Goal: Find specific page/section: Find specific page/section

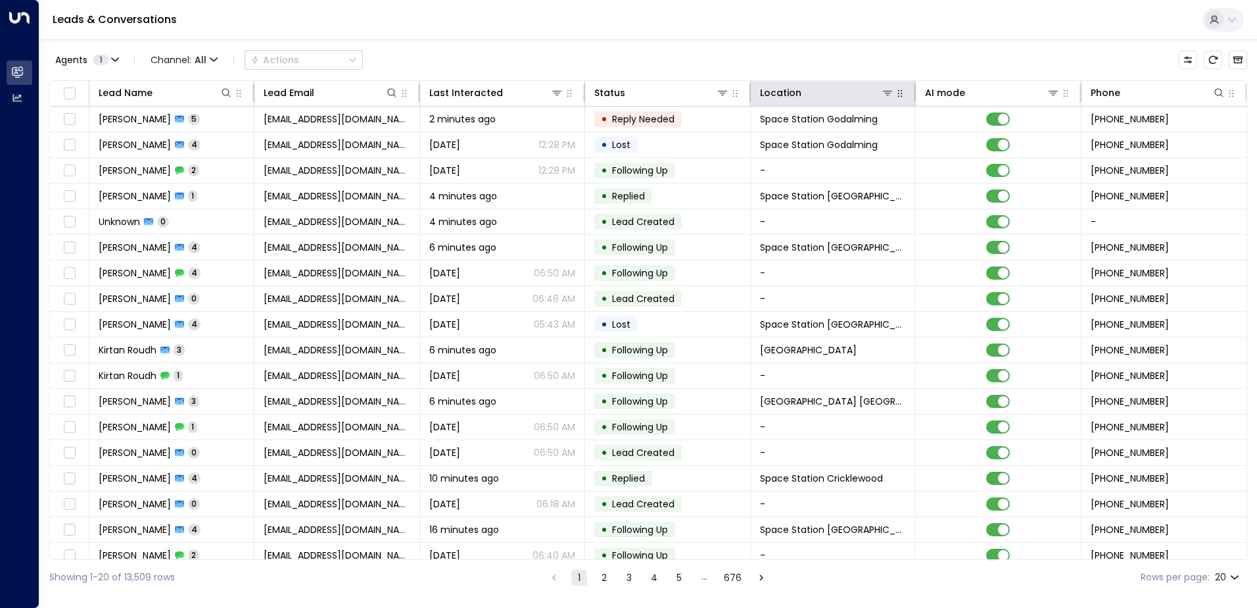
click at [900, 99] on button "button" at bounding box center [900, 93] width 13 height 13
click at [890, 99] on div "Location" at bounding box center [827, 93] width 134 height 16
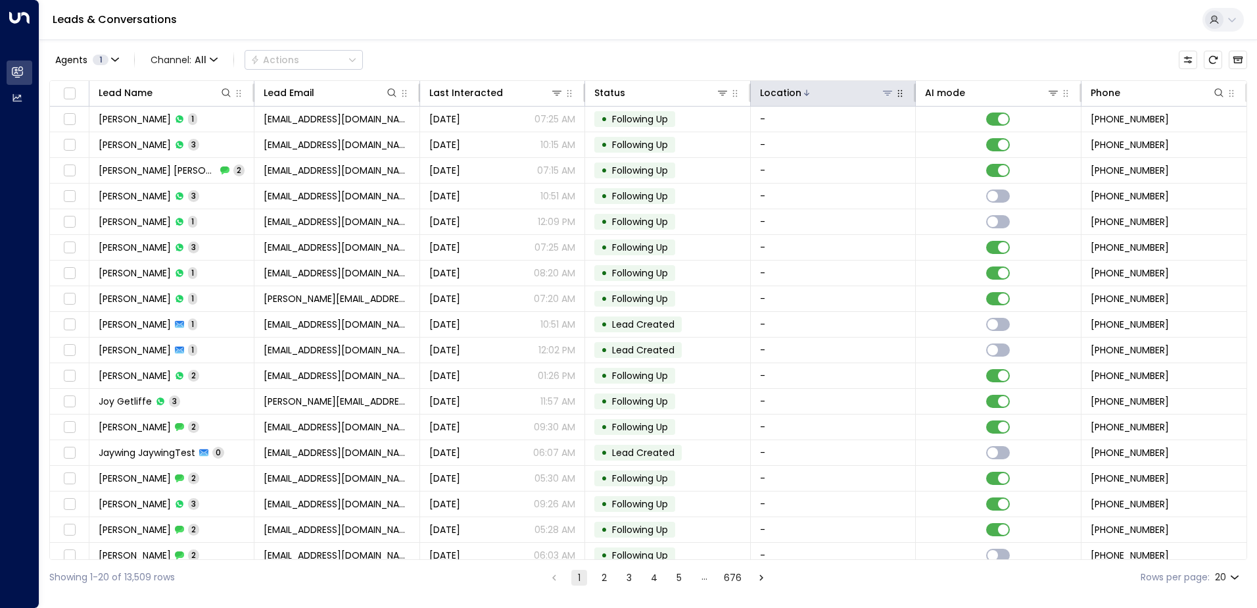
click at [887, 94] on icon at bounding box center [888, 92] width 11 height 11
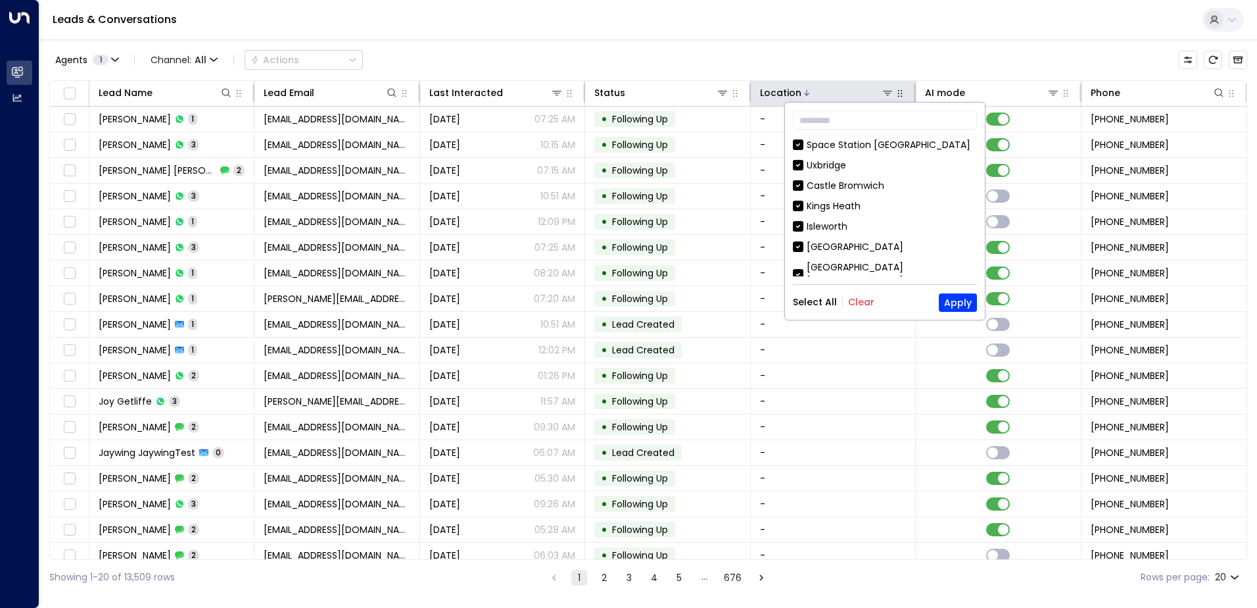
click at [902, 88] on icon "button" at bounding box center [900, 93] width 11 height 11
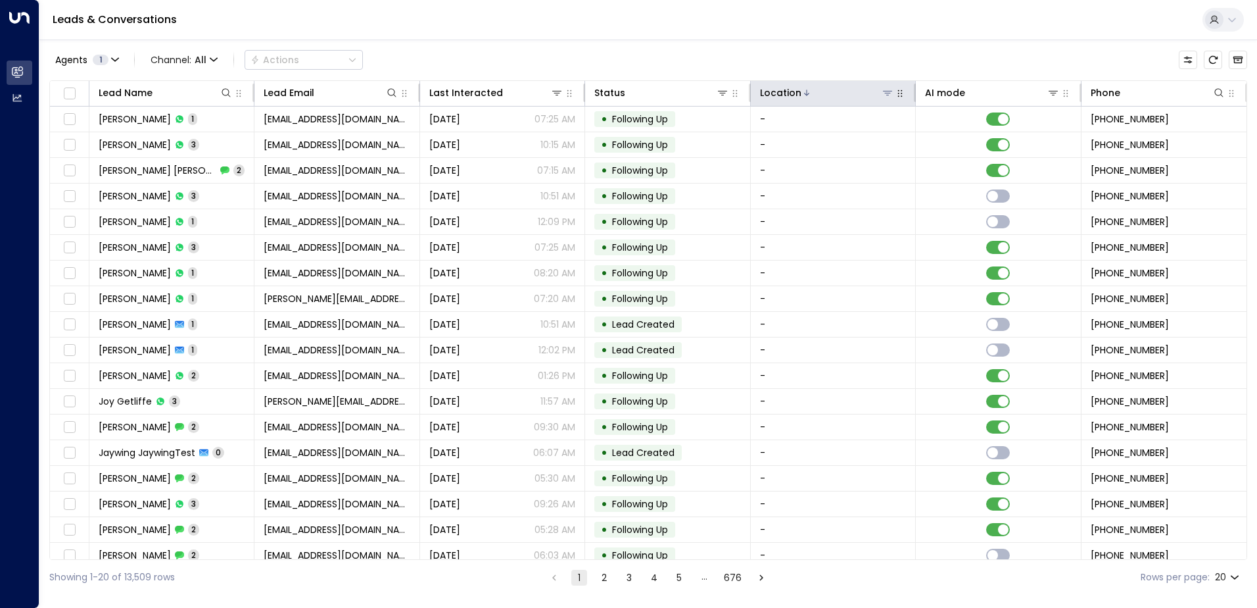
click at [890, 98] on button at bounding box center [887, 92] width 13 height 13
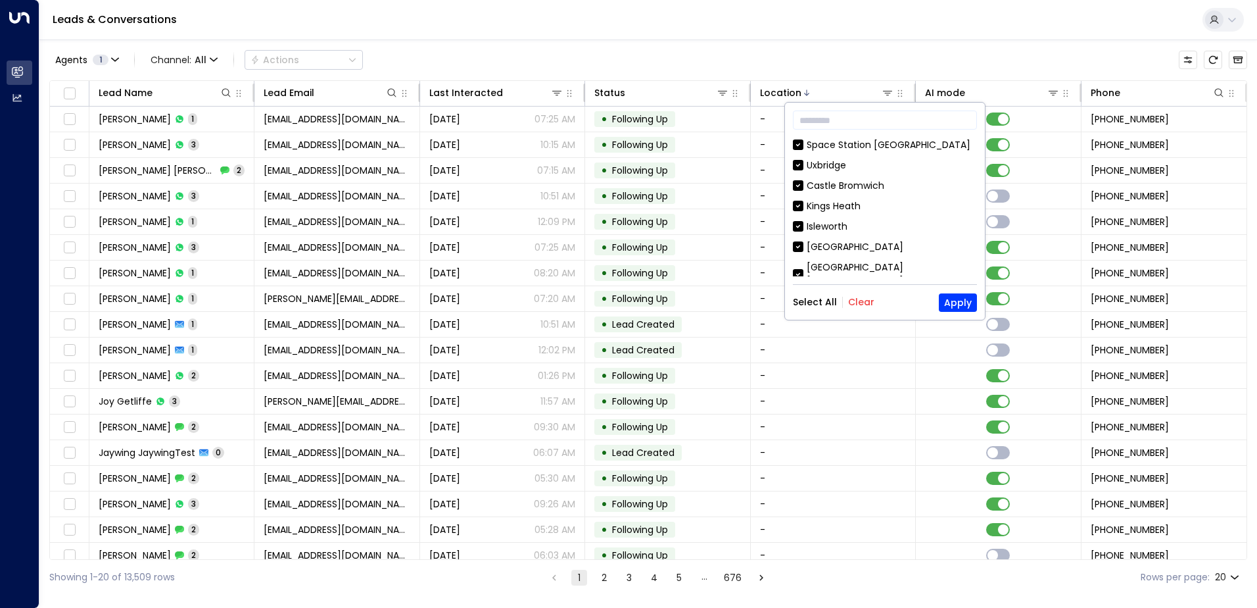
click at [854, 307] on button "Clear" at bounding box center [861, 302] width 26 height 11
click at [852, 264] on div "[GEOGRAPHIC_DATA] [GEOGRAPHIC_DATA]" at bounding box center [892, 274] width 170 height 28
click at [952, 301] on button "Apply" at bounding box center [958, 302] width 38 height 18
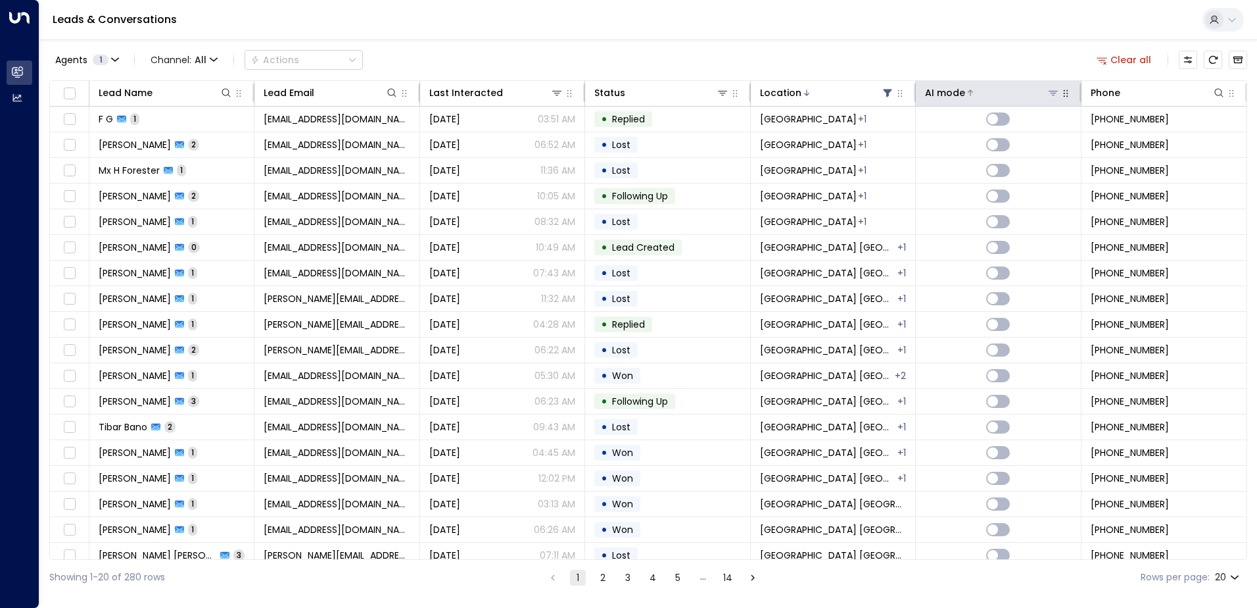
click at [944, 93] on div "AI mode" at bounding box center [945, 93] width 40 height 16
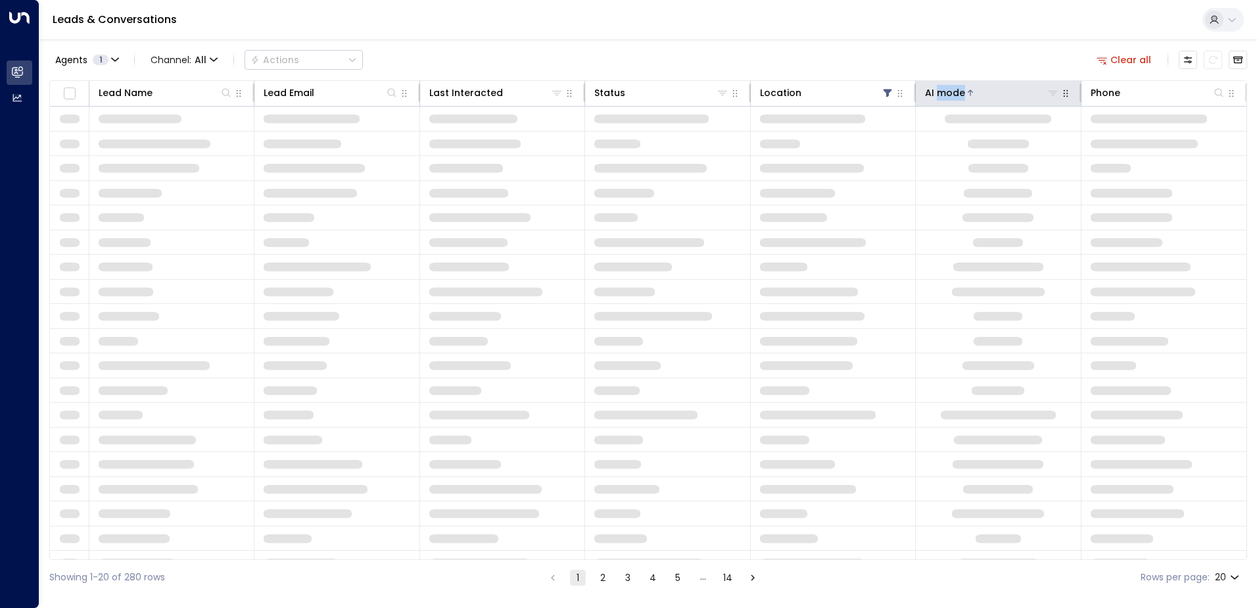
click at [944, 93] on div "AI mode" at bounding box center [945, 93] width 40 height 16
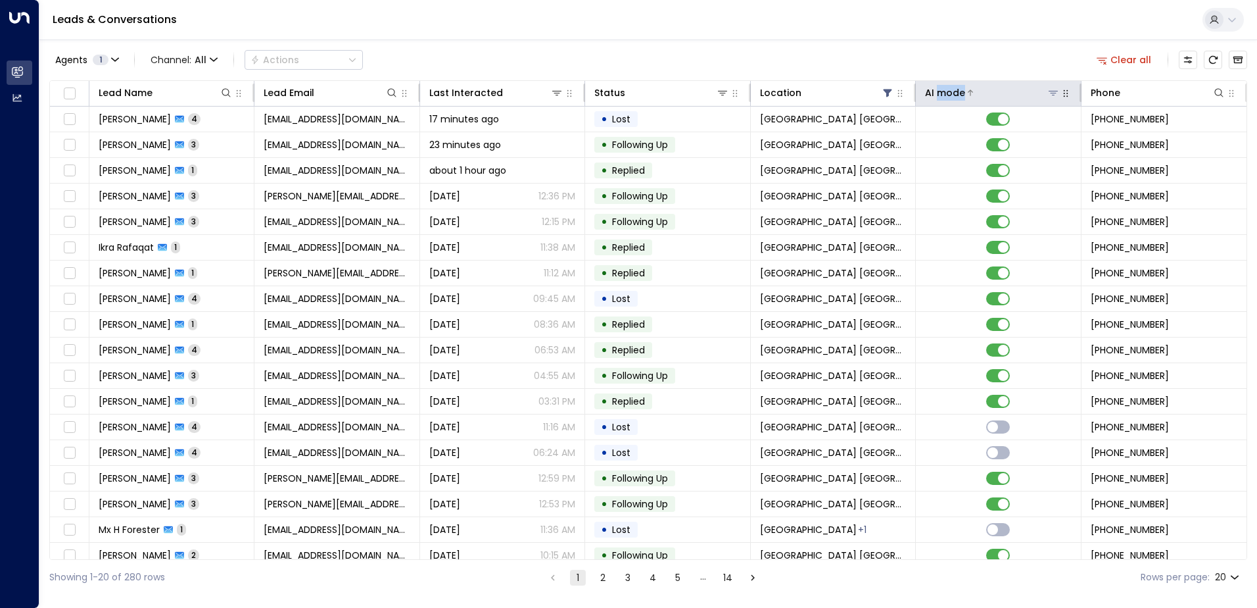
click at [944, 93] on div "AI mode" at bounding box center [945, 93] width 40 height 16
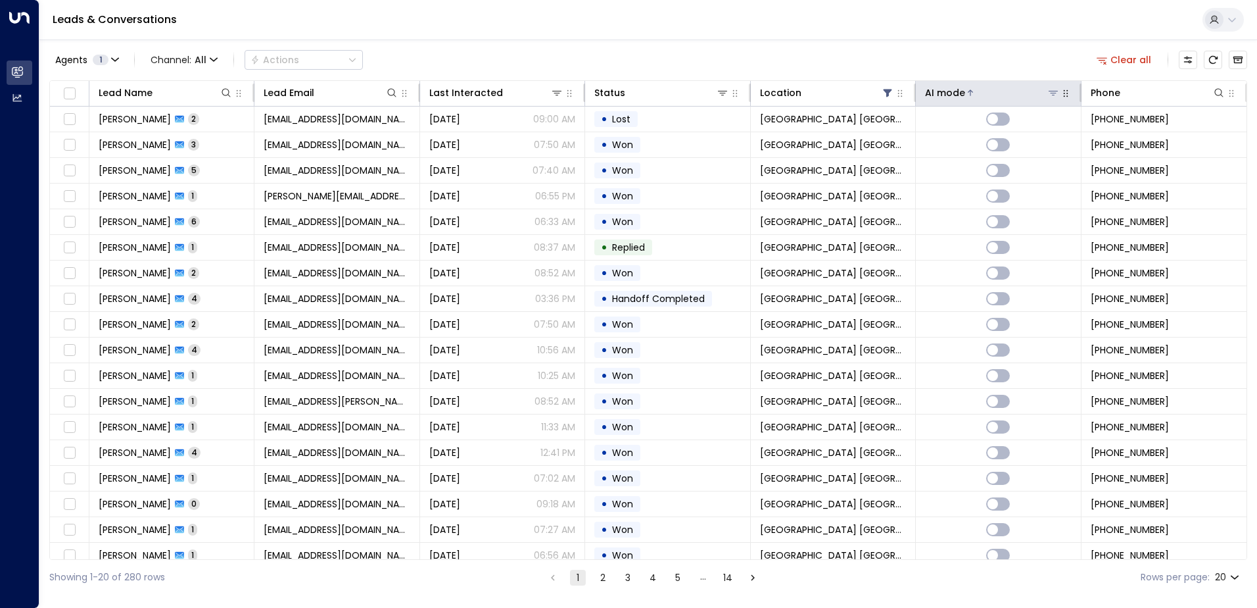
click at [944, 93] on div "AI mode" at bounding box center [945, 93] width 40 height 16
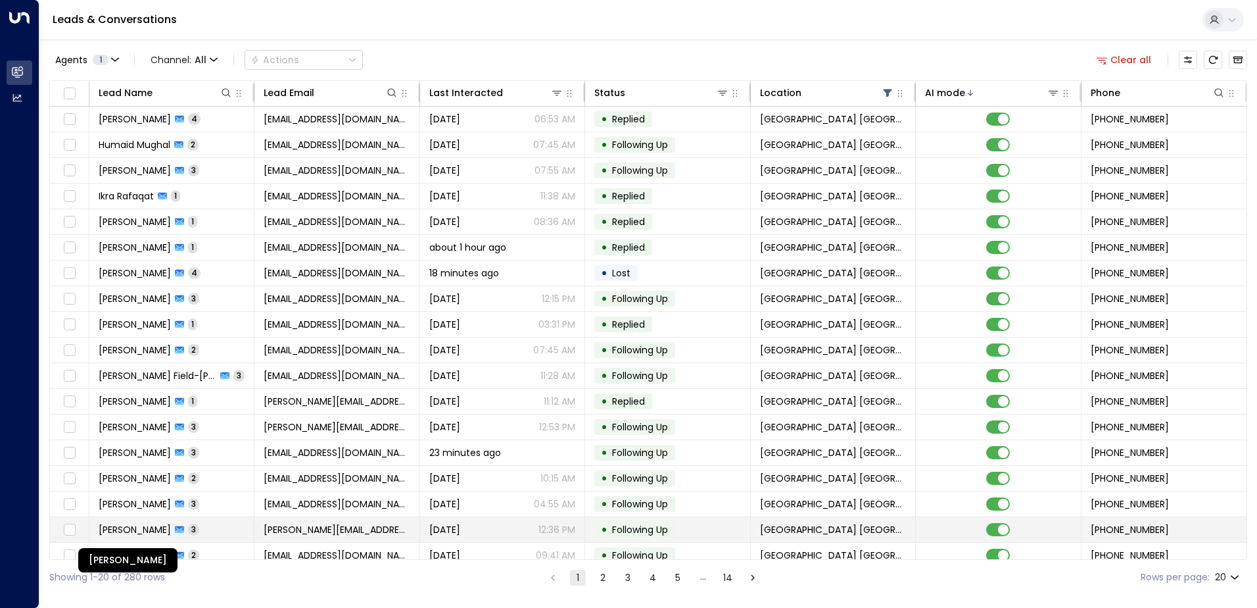
click at [171, 527] on span "[PERSON_NAME]" at bounding box center [135, 529] width 72 height 13
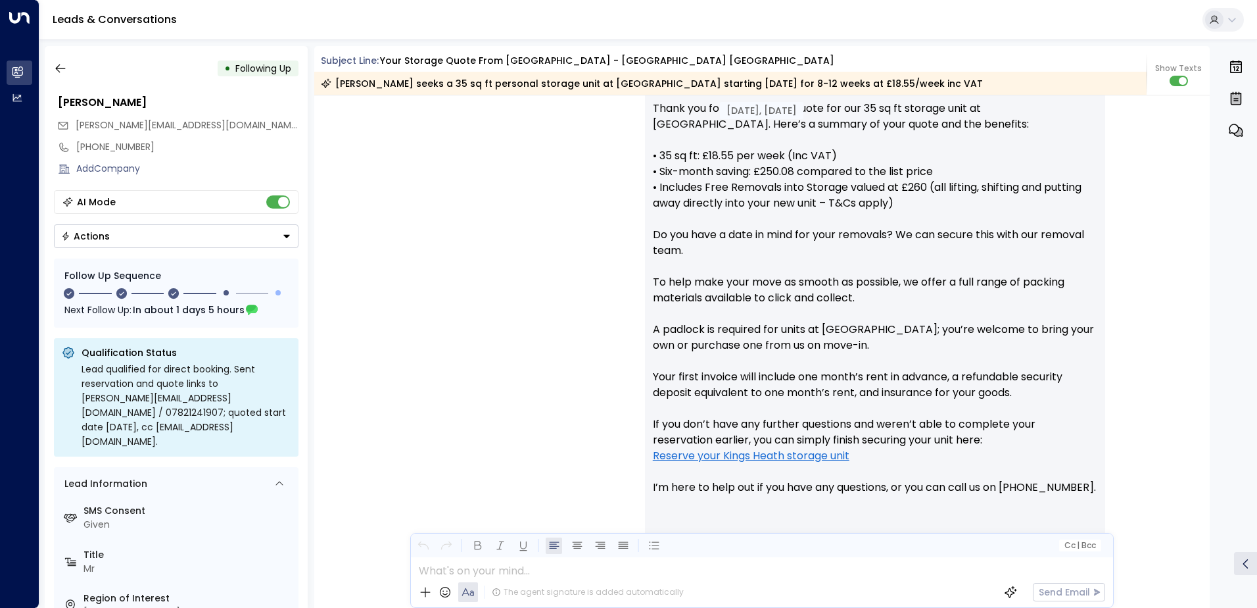
scroll to position [1052, 0]
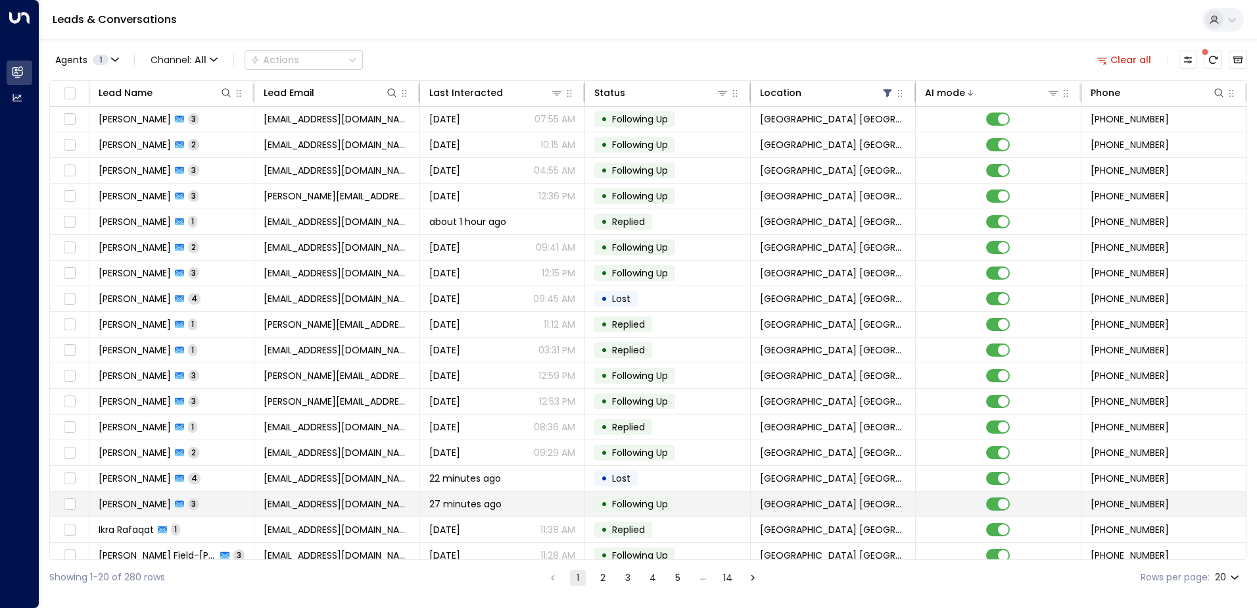
scroll to position [64, 0]
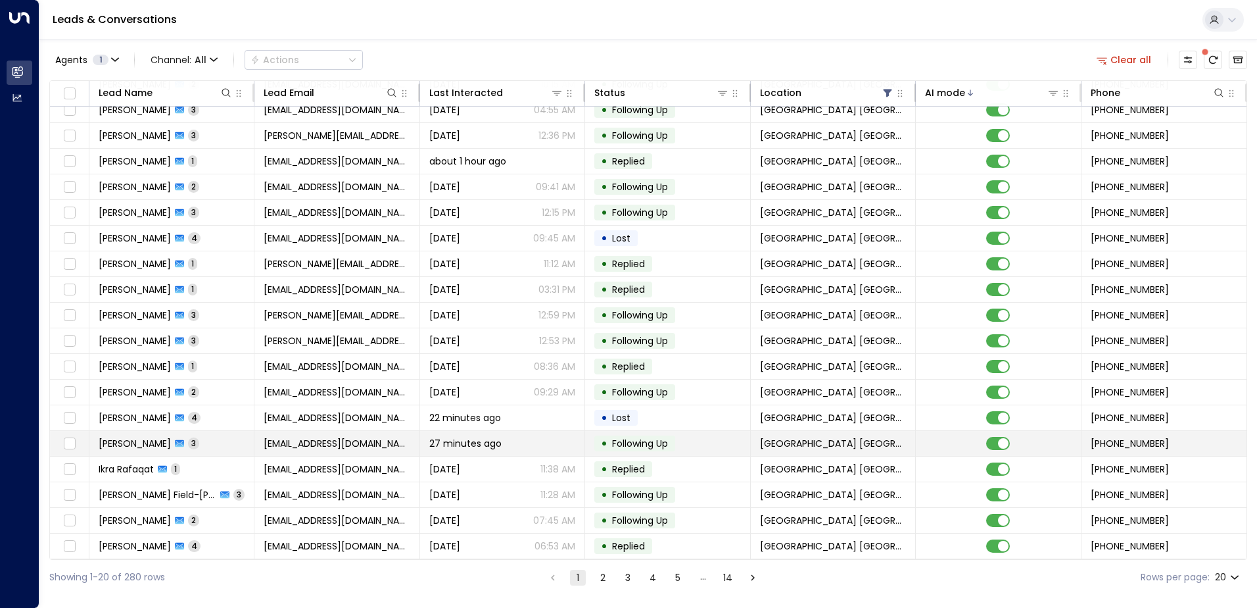
click at [139, 438] on span "[PERSON_NAME]" at bounding box center [135, 443] width 72 height 13
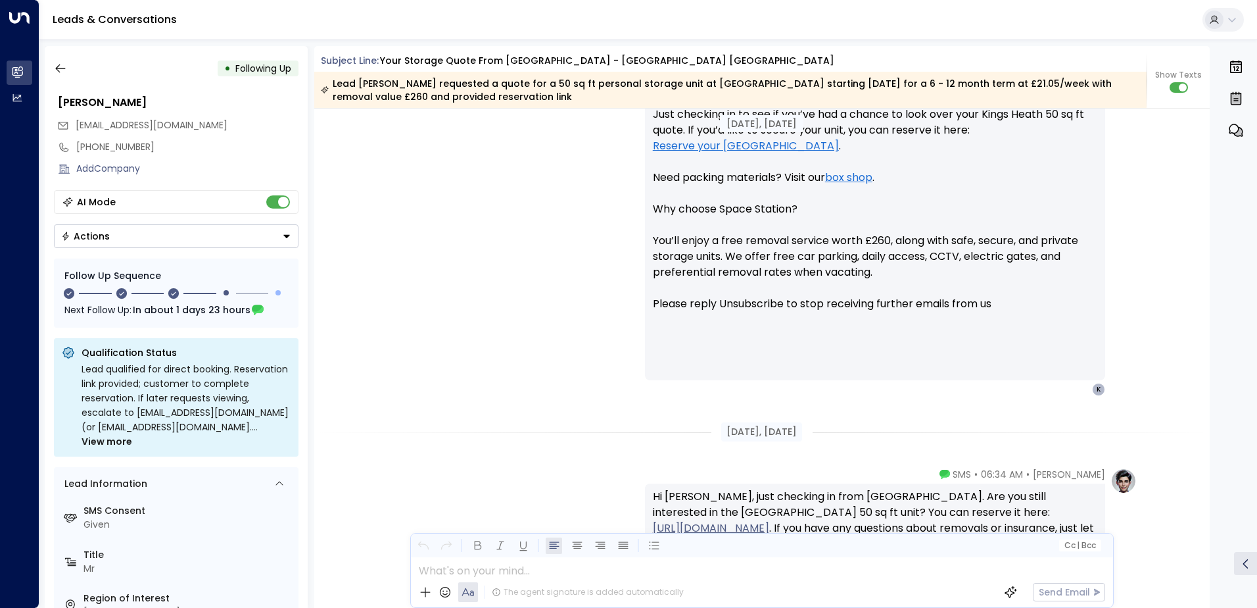
scroll to position [1622, 0]
